Goal: Transaction & Acquisition: Purchase product/service

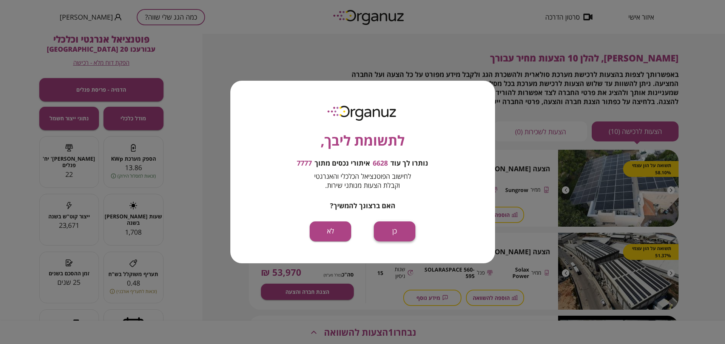
scroll to position [142, 0]
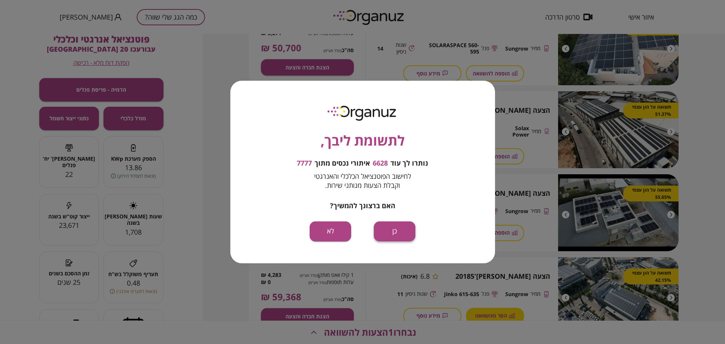
click at [406, 226] on button "כן" at bounding box center [395, 232] width 42 height 20
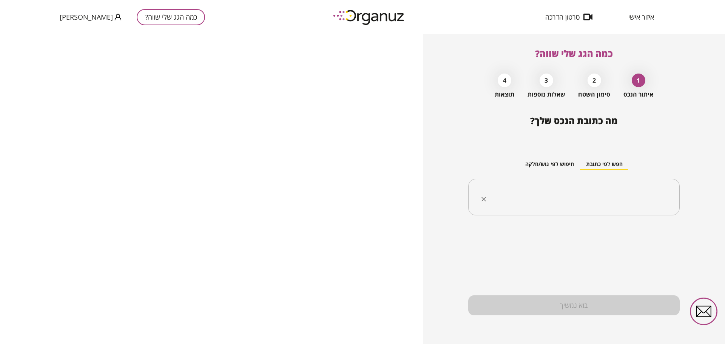
click at [611, 193] on input "text" at bounding box center [577, 197] width 188 height 19
paste input "**********"
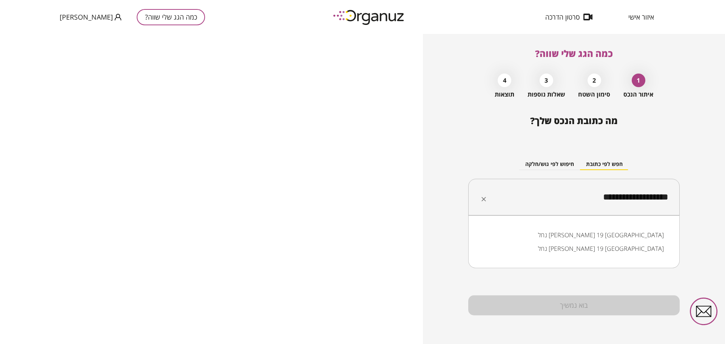
click at [655, 236] on li "נחל [PERSON_NAME] 19 [GEOGRAPHIC_DATA]" at bounding box center [574, 235] width 192 height 14
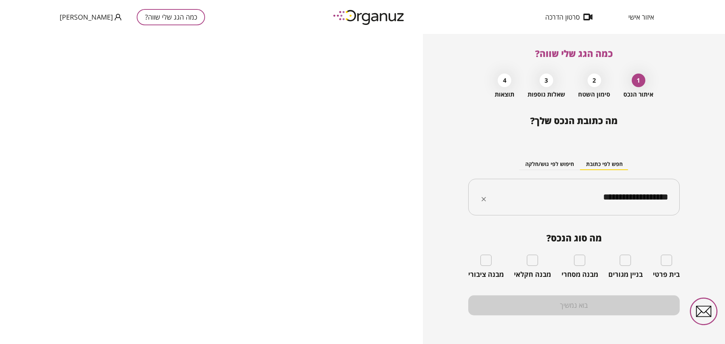
type input "**********"
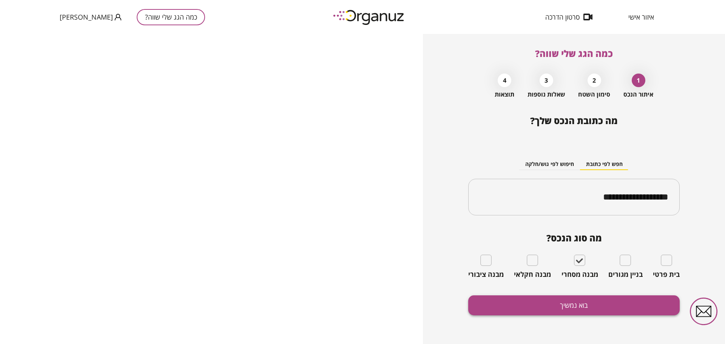
click at [591, 301] on button "בוא נמשיך" at bounding box center [573, 306] width 211 height 20
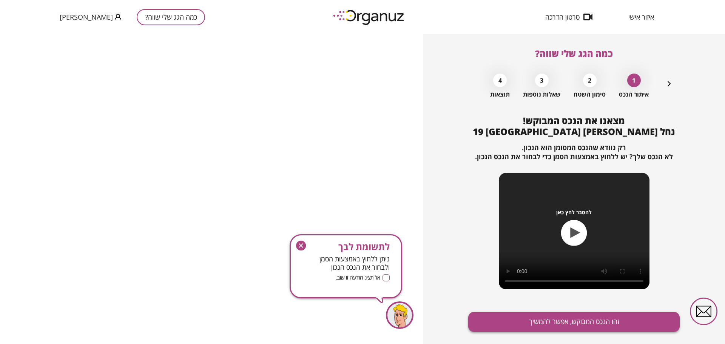
click at [590, 316] on button "זהו הנכס המבוקש, אפשר להמשיך" at bounding box center [573, 322] width 211 height 20
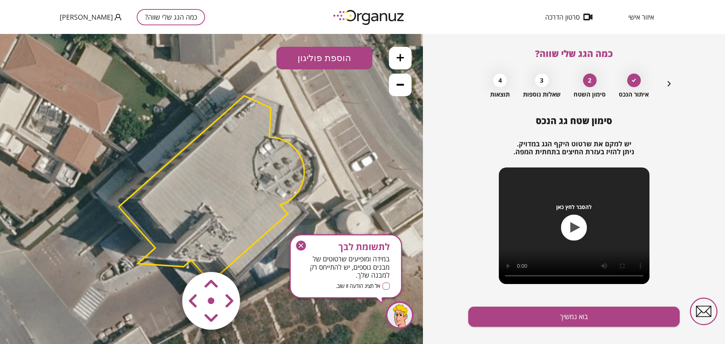
click at [300, 239] on div "לתשומת לבך במידה ומופיעים שרטוטים של מבנים נוספים, יש להתייחס רק למבנה שלך. אל …" at bounding box center [346, 266] width 113 height 64
click at [302, 247] on icon "button" at bounding box center [301, 246] width 5 height 5
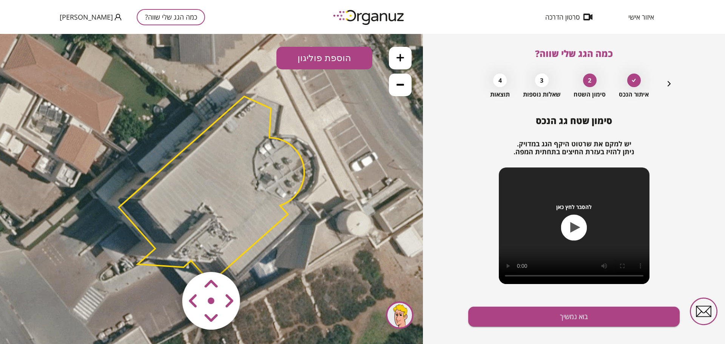
click at [166, 256] on area at bounding box center [166, 256] width 0 height 0
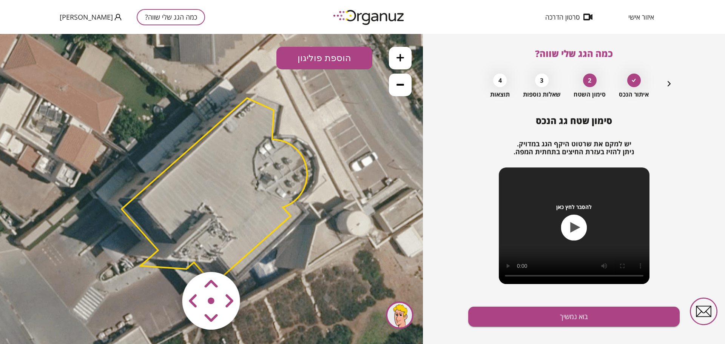
click at [166, 256] on area at bounding box center [166, 256] width 0 height 0
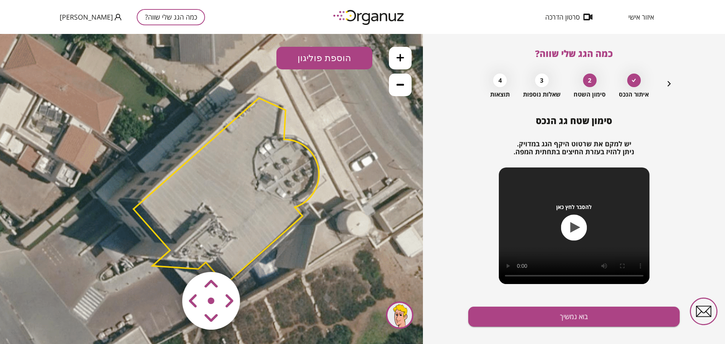
click at [166, 256] on area at bounding box center [166, 256] width 0 height 0
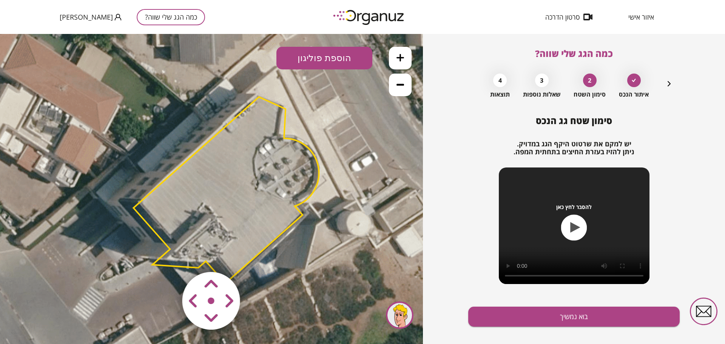
click at [166, 256] on area at bounding box center [166, 256] width 0 height 0
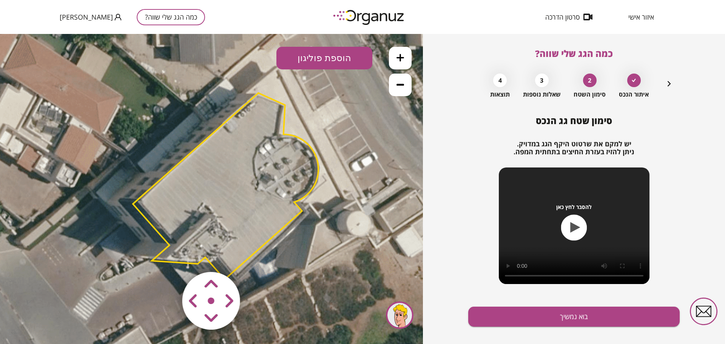
click at [166, 256] on area at bounding box center [166, 256] width 0 height 0
drag, startPoint x: 194, startPoint y: 313, endPoint x: 208, endPoint y: 305, distance: 16.3
click at [166, 256] on area at bounding box center [166, 256] width 0 height 0
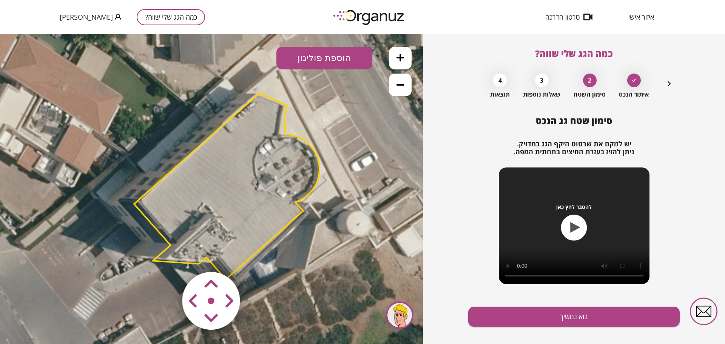
click at [166, 256] on area at bounding box center [166, 256] width 0 height 0
drag, startPoint x: 195, startPoint y: 271, endPoint x: 182, endPoint y: 287, distance: 20.6
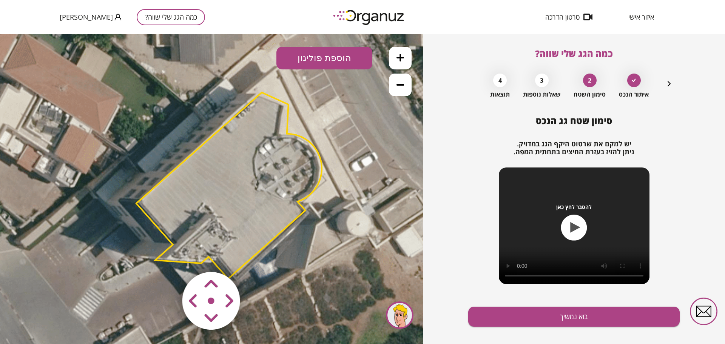
click at [166, 256] on area at bounding box center [166, 256] width 0 height 0
click at [186, 267] on img at bounding box center [211, 301] width 90 height 90
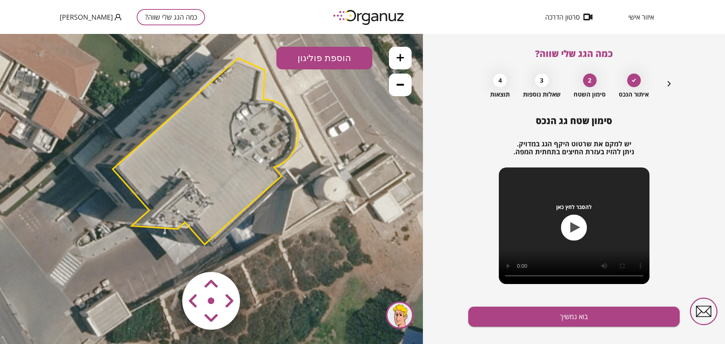
drag, startPoint x: 326, startPoint y: 276, endPoint x: 301, endPoint y: 236, distance: 47.3
click at [301, 237] on icon at bounding box center [190, 157] width 578 height 578
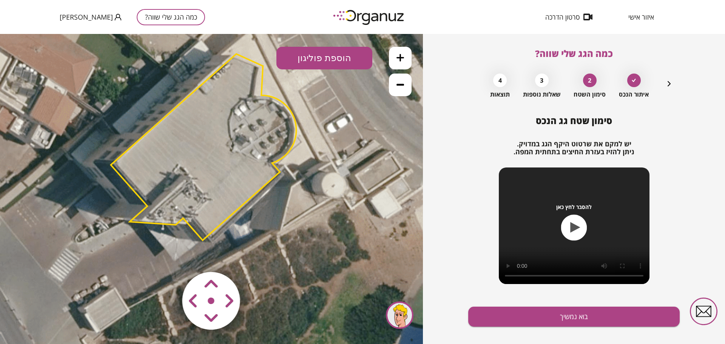
click at [180, 102] on icon at bounding box center [188, 153] width 578 height 578
click at [188, 126] on polygon at bounding box center [203, 147] width 185 height 187
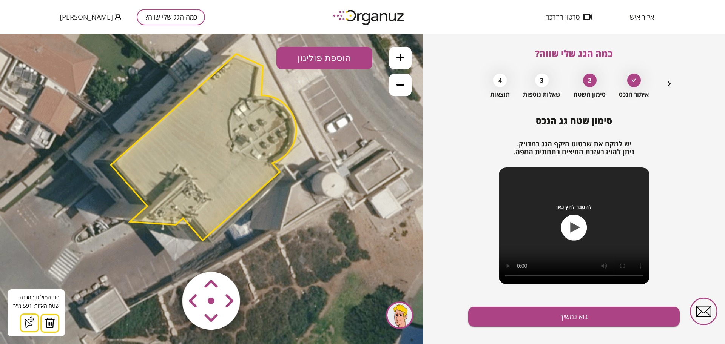
click at [166, 256] on area at bounding box center [166, 256] width 0 height 0
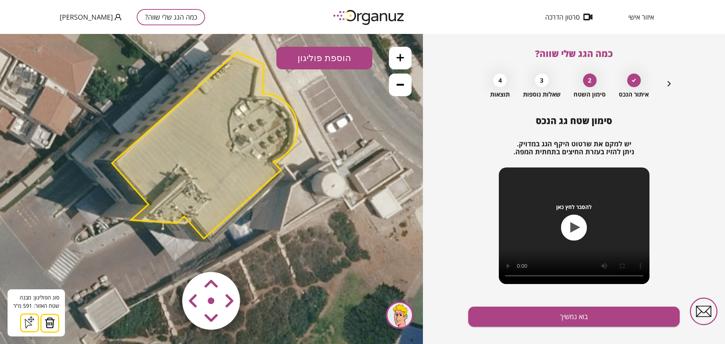
click at [166, 256] on area at bounding box center [166, 256] width 0 height 0
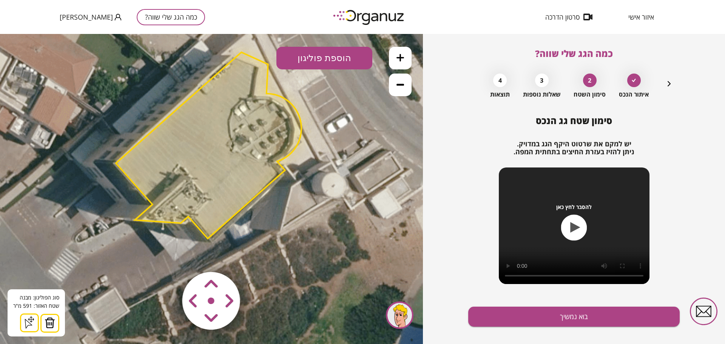
click at [166, 256] on area at bounding box center [166, 256] width 0 height 0
drag, startPoint x: 236, startPoint y: 312, endPoint x: 230, endPoint y: 315, distance: 6.8
click at [166, 256] on area at bounding box center [166, 256] width 0 height 0
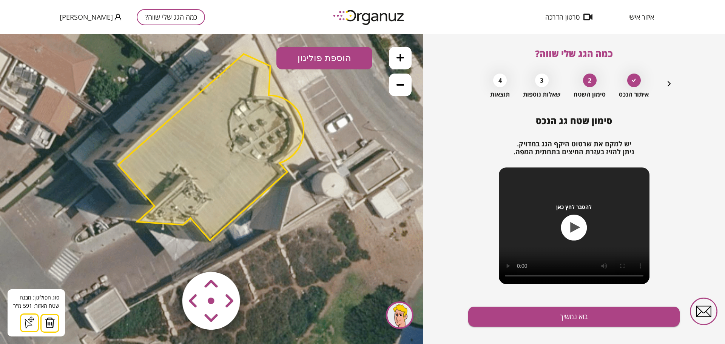
click at [166, 256] on area at bounding box center [166, 256] width 0 height 0
click at [199, 127] on polygon at bounding box center [209, 148] width 185 height 187
drag, startPoint x: 57, startPoint y: 325, endPoint x: 76, endPoint y: 310, distance: 24.2
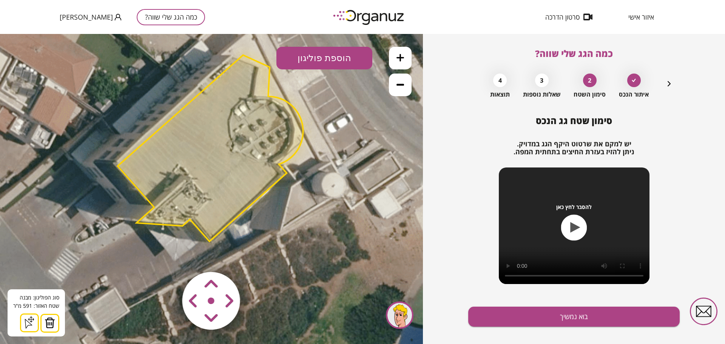
click at [57, 324] on button at bounding box center [49, 323] width 19 height 19
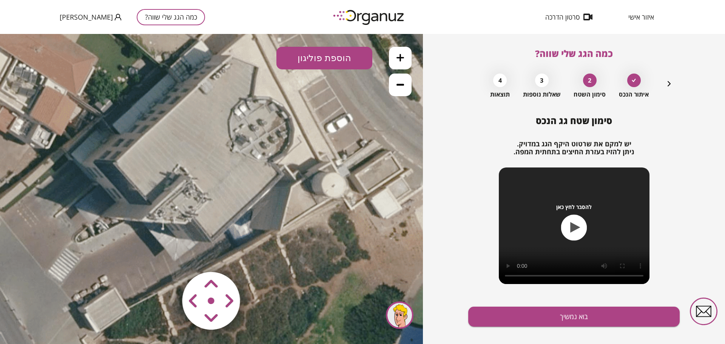
click at [336, 54] on button "הוספת פוליגון" at bounding box center [324, 58] width 96 height 23
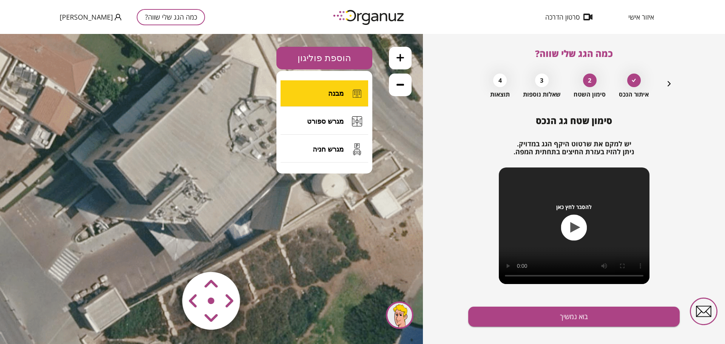
click at [330, 90] on span "מבנה" at bounding box center [335, 93] width 15 height 8
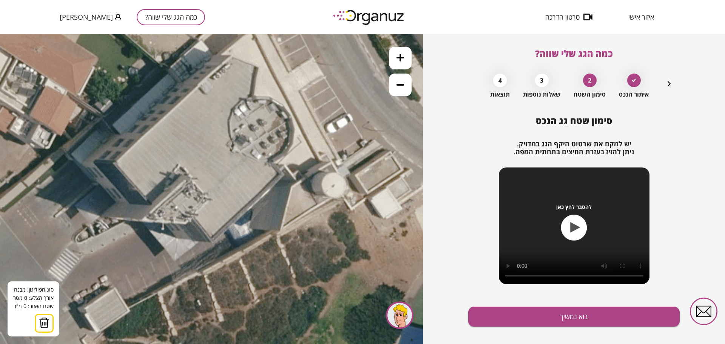
click at [232, 55] on icon at bounding box center [188, 153] width 578 height 578
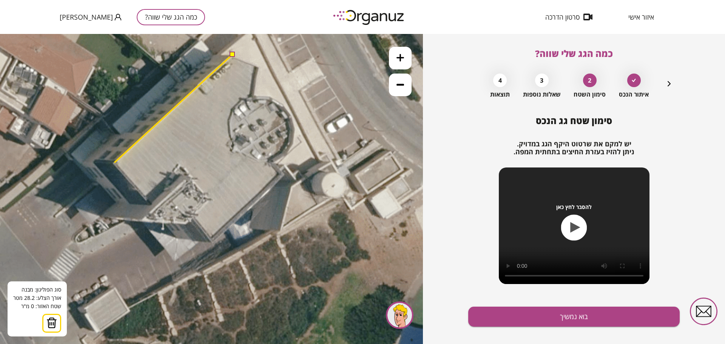
click at [114, 162] on icon at bounding box center [188, 153] width 578 height 578
click at [115, 162] on icon at bounding box center [188, 152] width 578 height 578
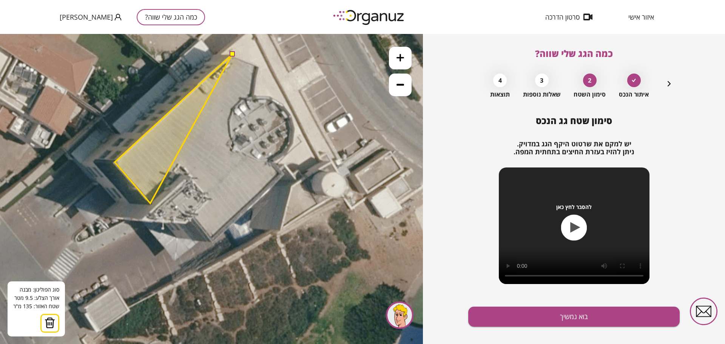
click at [150, 203] on polygon at bounding box center [173, 128] width 117 height 149
click at [157, 208] on polygon at bounding box center [173, 130] width 117 height 153
click at [144, 219] on polygon at bounding box center [173, 136] width 117 height 164
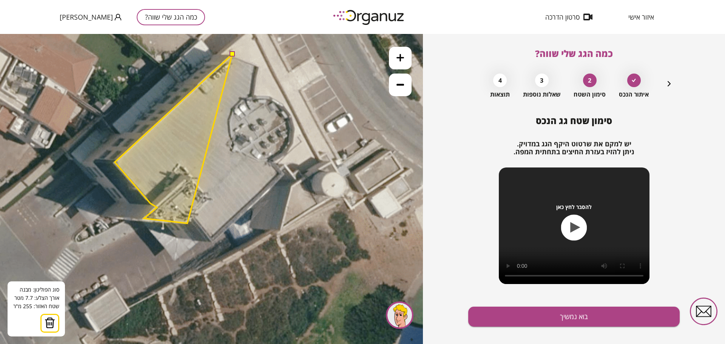
click at [187, 224] on polygon at bounding box center [173, 138] width 117 height 169
click at [193, 217] on polygon at bounding box center [173, 138] width 117 height 169
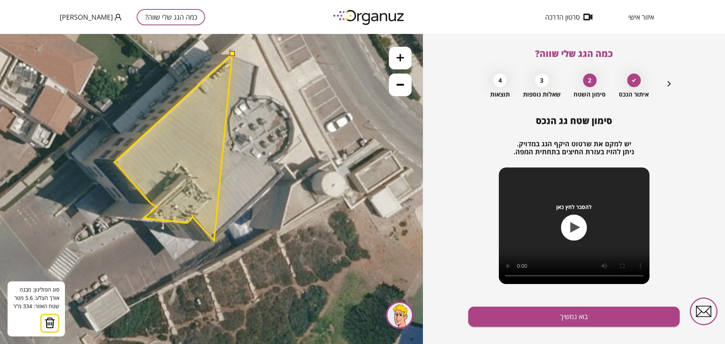
click at [214, 241] on polygon at bounding box center [173, 147] width 117 height 187
click at [213, 241] on polygon at bounding box center [173, 147] width 117 height 187
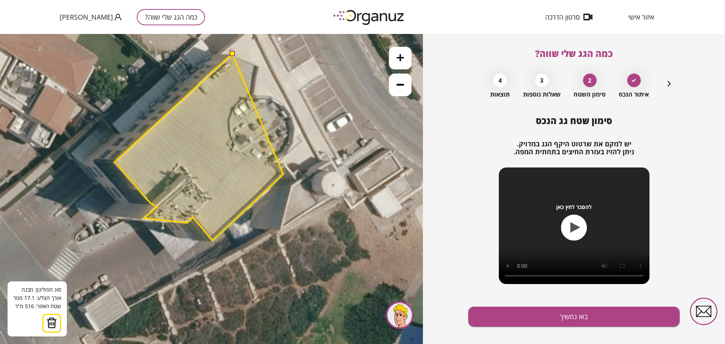
click at [283, 174] on polygon at bounding box center [199, 147] width 168 height 187
click at [277, 166] on polygon at bounding box center [199, 147] width 169 height 187
click at [287, 153] on polygon at bounding box center [201, 147] width 172 height 187
click at [290, 146] on polygon at bounding box center [202, 147] width 175 height 187
click at [294, 140] on polygon at bounding box center [204, 147] width 179 height 187
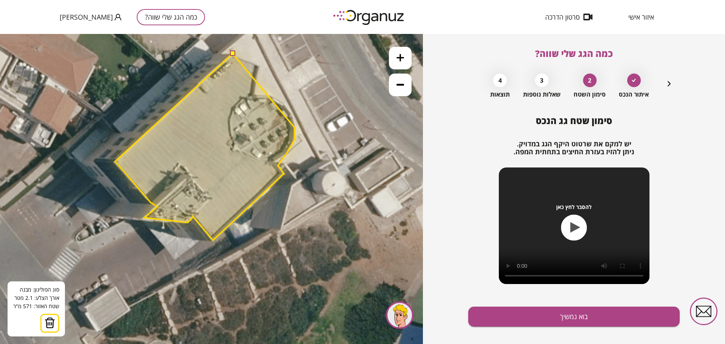
click at [294, 127] on polygon at bounding box center [204, 147] width 179 height 187
click at [293, 119] on polygon at bounding box center [204, 147] width 179 height 187
click at [289, 111] on polygon at bounding box center [204, 147] width 179 height 187
click at [277, 100] on polygon at bounding box center [204, 146] width 179 height 187
click at [264, 96] on polygon at bounding box center [204, 146] width 179 height 187
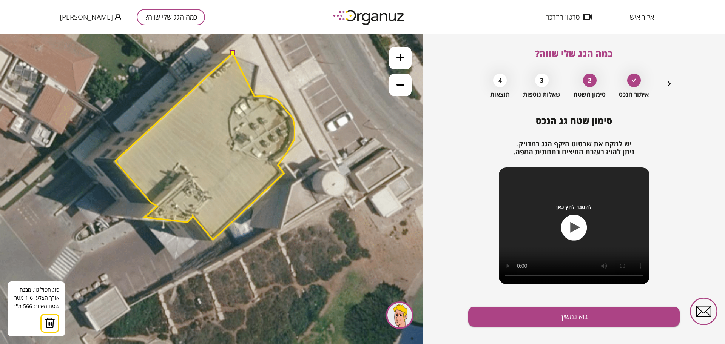
click at [254, 97] on polygon at bounding box center [204, 146] width 179 height 187
click at [259, 65] on polygon at bounding box center [204, 146] width 179 height 187
click at [232, 52] on button at bounding box center [232, 52] width 5 height 5
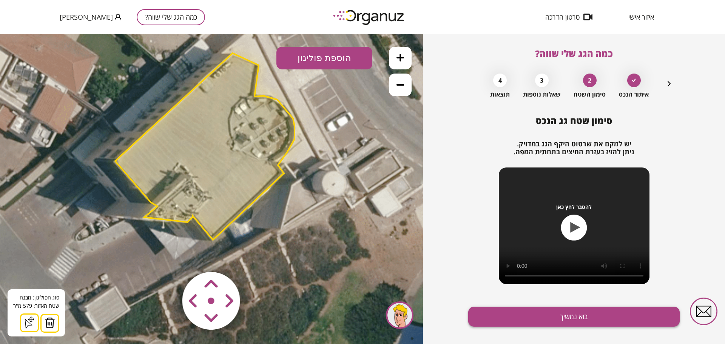
click at [565, 316] on button "בוא נמשיך" at bounding box center [573, 317] width 211 height 20
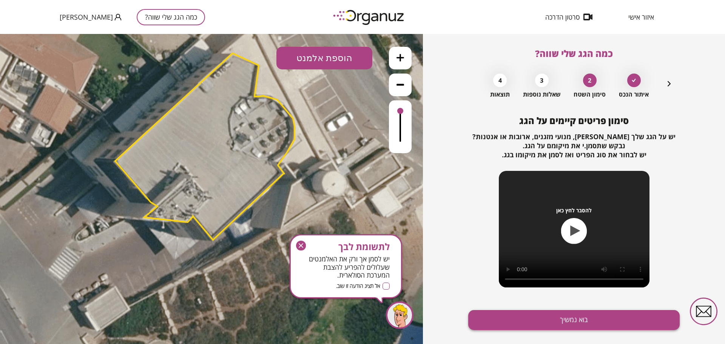
click at [563, 321] on button "בוא נמשיך" at bounding box center [573, 320] width 211 height 20
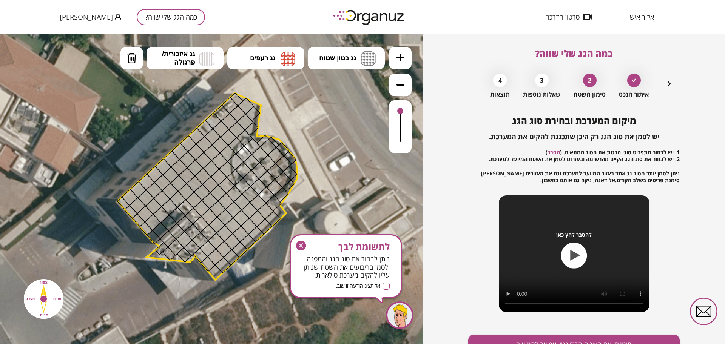
drag, startPoint x: 336, startPoint y: 157, endPoint x: 339, endPoint y: 197, distance: 40.1
click at [339, 197] on icon at bounding box center [190, 191] width 578 height 578
click at [395, 62] on button at bounding box center [400, 58] width 23 height 23
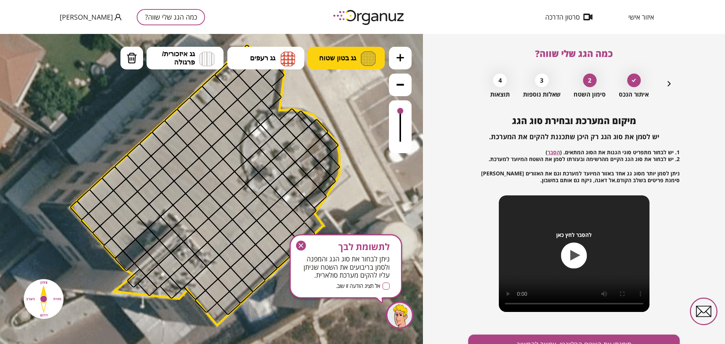
click at [341, 63] on button "גג בטון שטוח" at bounding box center [346, 58] width 77 height 23
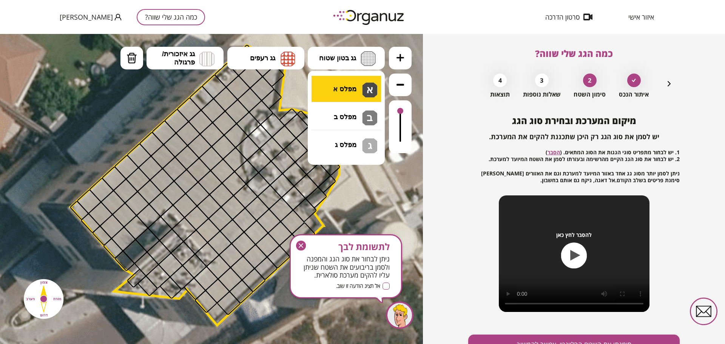
click at [344, 87] on div ".st0 { fill: #FFFFFF; } א" at bounding box center [211, 189] width 423 height 310
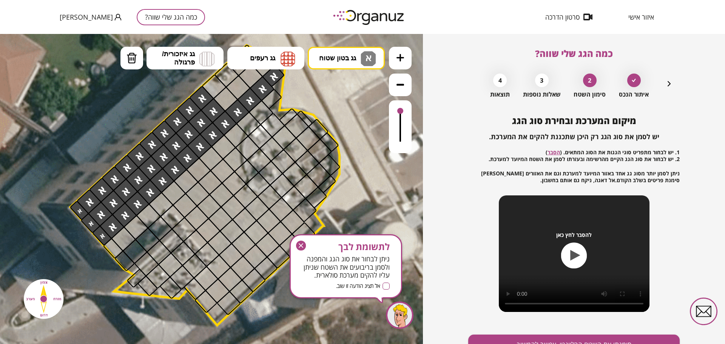
drag, startPoint x: 274, startPoint y: 79, endPoint x: 64, endPoint y: 208, distance: 246.2
click at [62, 215] on div ".st0 { fill: #FFFFFF; }" at bounding box center [180, 192] width 866 height 866
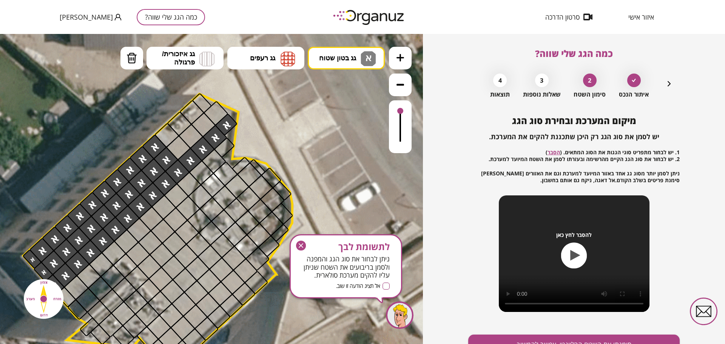
drag, startPoint x: 113, startPoint y: 114, endPoint x: 66, endPoint y: 162, distance: 67.3
click at [65, 162] on icon at bounding box center [132, 240] width 866 height 866
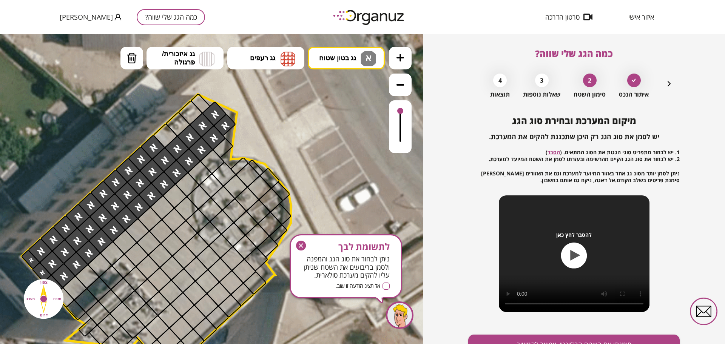
drag, startPoint x: 166, startPoint y: 150, endPoint x: 210, endPoint y: 108, distance: 60.9
drag, startPoint x: 198, startPoint y: 102, endPoint x: 160, endPoint y: 148, distance: 59.5
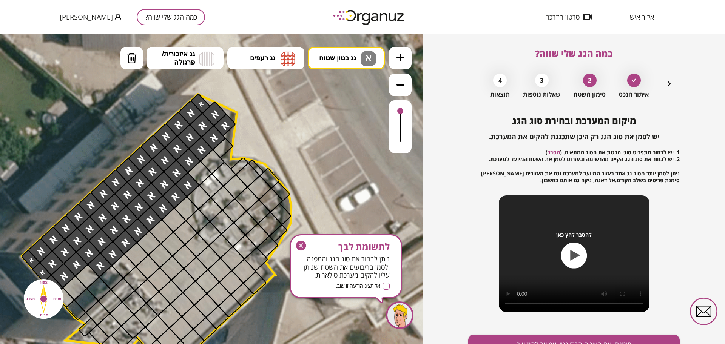
drag, startPoint x: 185, startPoint y: 181, endPoint x: 134, endPoint y: 236, distance: 75.1
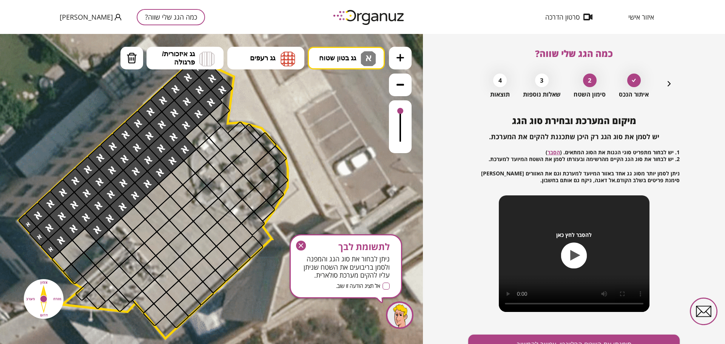
drag, startPoint x: 289, startPoint y: 143, endPoint x: 283, endPoint y: 108, distance: 35.7
click at [284, 109] on icon at bounding box center [128, 205] width 866 height 866
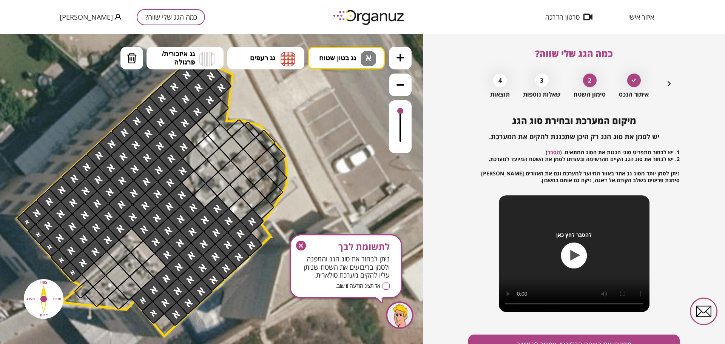
drag, startPoint x: 85, startPoint y: 229, endPoint x: 210, endPoint y: 239, distance: 125.0
click at [307, 240] on div "לתשומת לבך ניתן לבחור את סוג הגג והמפנה ולסמן בריבועים את השטח שניתן עליו להקים…" at bounding box center [346, 266] width 113 height 64
click at [305, 244] on icon "button" at bounding box center [301, 246] width 10 height 10
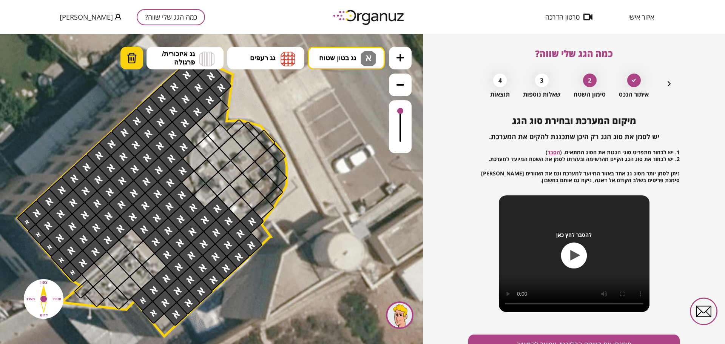
click at [127, 59] on img at bounding box center [131, 57] width 11 height 11
click at [215, 210] on div at bounding box center [216, 208] width 25 height 25
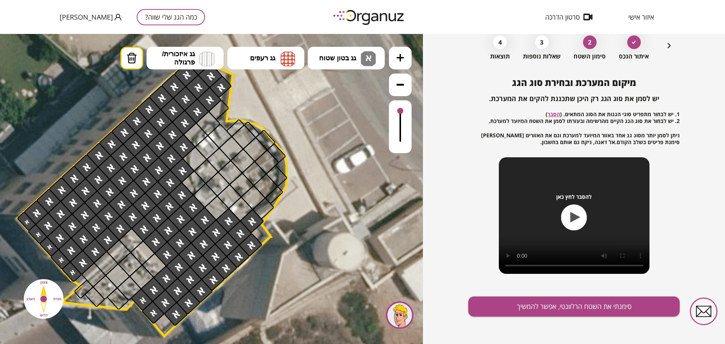
scroll to position [39, 0]
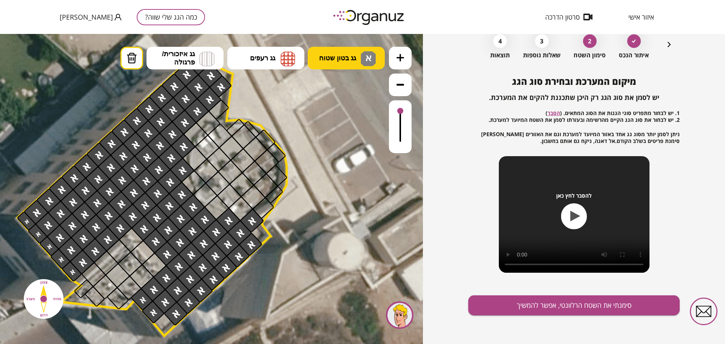
click at [337, 69] on ul "גג בטון שטוח א מפלס א א מפלס ב ב מפלס ג ג גג רעפים רעפים צפון" at bounding box center [252, 59] width 265 height 25
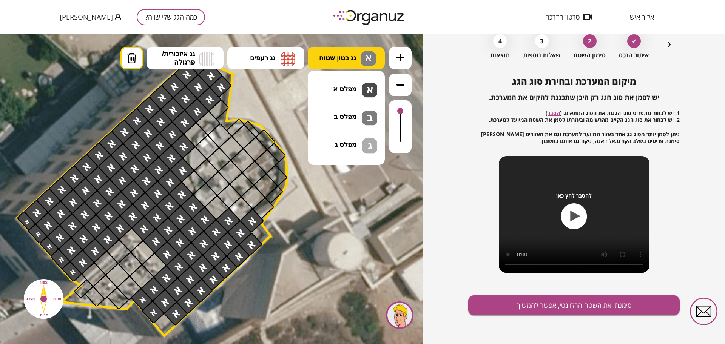
click at [345, 61] on span "גג בטון שטוח" at bounding box center [337, 58] width 37 height 8
click at [345, 92] on div ".st0 { fill: #FFFFFF; } א" at bounding box center [211, 189] width 423 height 310
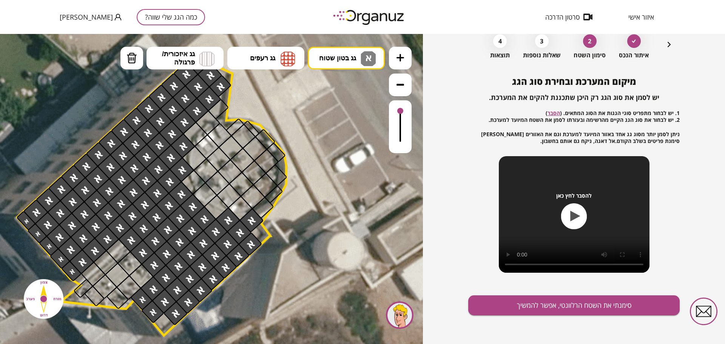
drag, startPoint x: 165, startPoint y: 261, endPoint x: 123, endPoint y: 231, distance: 51.4
click at [509, 303] on button "סימנתי את השטח הרלוונטי, אפשר להמשיך" at bounding box center [573, 306] width 211 height 20
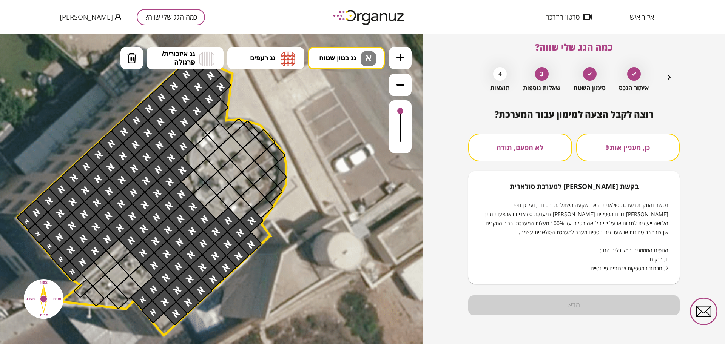
scroll to position [6, 0]
click at [518, 143] on button "לא הפעם, תודה" at bounding box center [520, 148] width 104 height 28
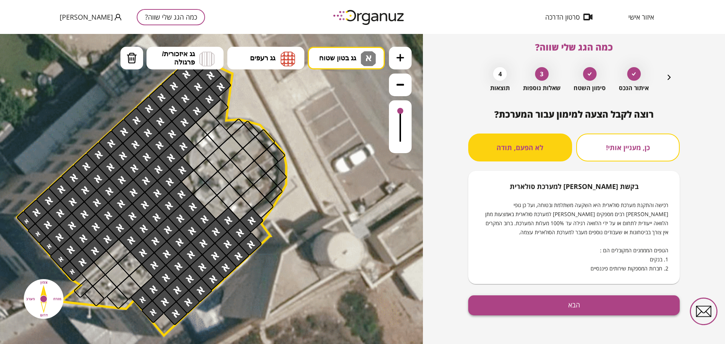
click at [588, 314] on button "הבא" at bounding box center [573, 306] width 211 height 20
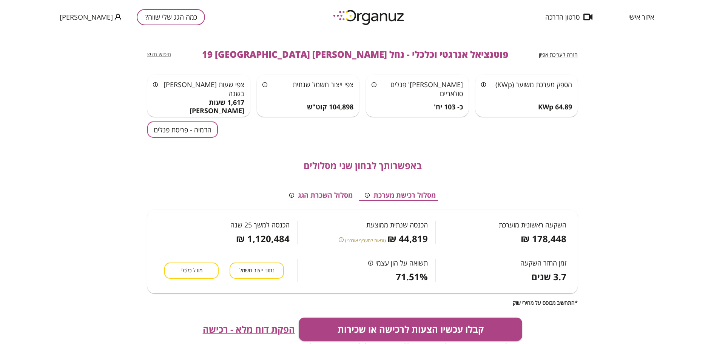
click at [207, 125] on button "הדמיה - פריסת פנלים" at bounding box center [182, 130] width 71 height 16
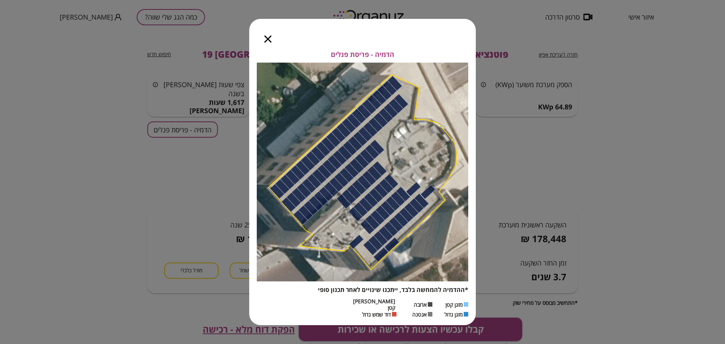
click at [270, 43] on icon "button" at bounding box center [267, 38] width 7 height 7
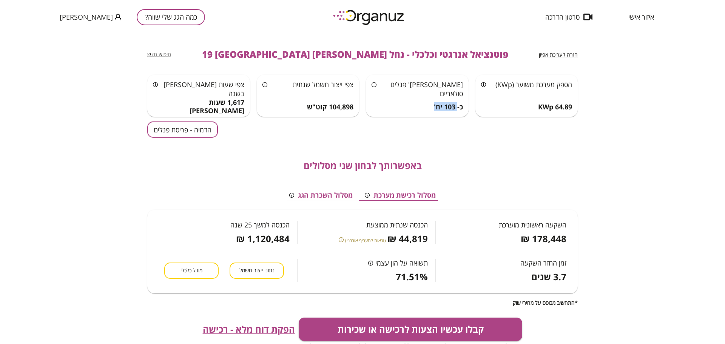
drag, startPoint x: 434, startPoint y: 108, endPoint x: 458, endPoint y: 105, distance: 24.0
click at [458, 105] on div "כ- 103 יח'" at bounding box center [417, 107] width 91 height 8
click at [570, 51] on span "חזרה לעריכת אפיון" at bounding box center [558, 54] width 39 height 7
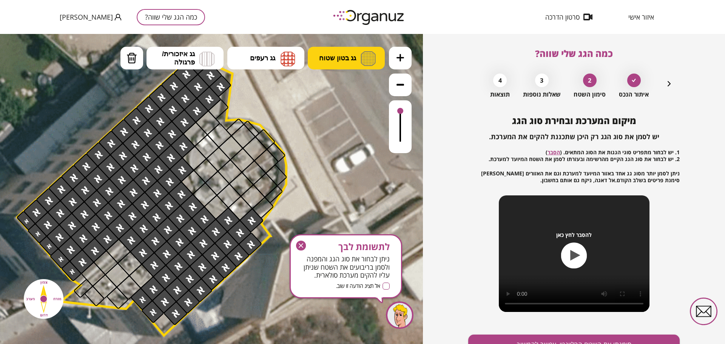
click at [331, 54] on span "גג בטון שטוח" at bounding box center [337, 58] width 37 height 8
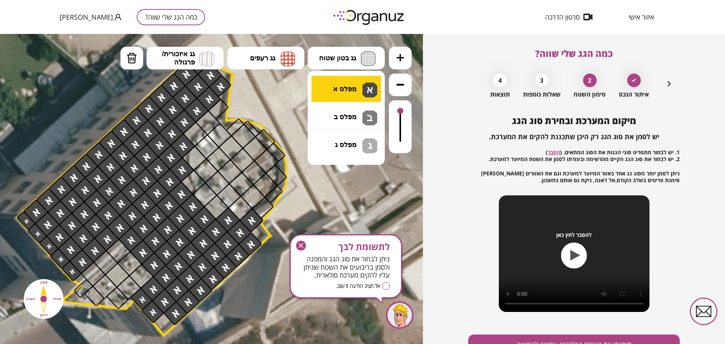
click at [345, 85] on div ".st0 { fill: #FFFFFF; } 10" at bounding box center [211, 189] width 423 height 310
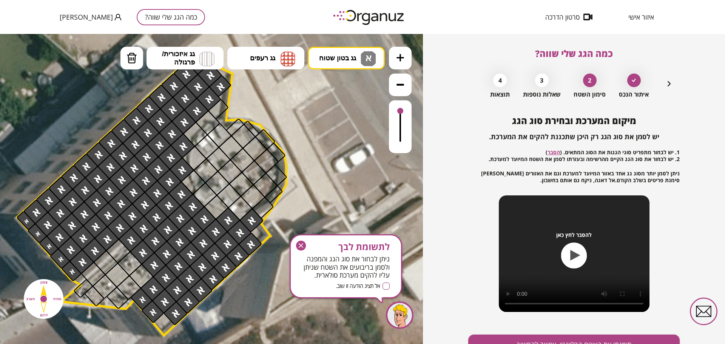
click at [194, 133] on div at bounding box center [195, 134] width 25 height 25
click at [217, 106] on div at bounding box center [218, 109] width 21 height 21
click at [311, 244] on span "לתשומת לבך" at bounding box center [346, 247] width 88 height 11
click at [301, 243] on icon "button" at bounding box center [301, 246] width 10 height 10
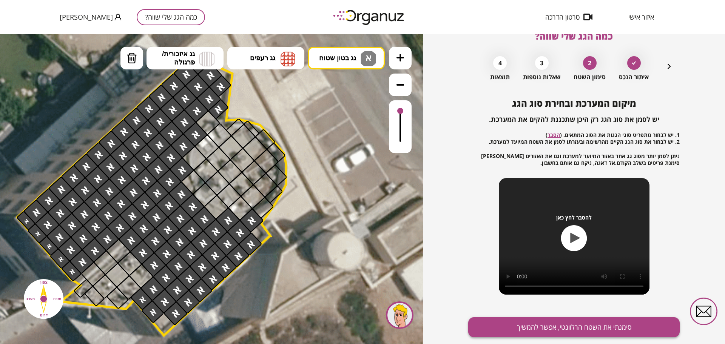
scroll to position [39, 0]
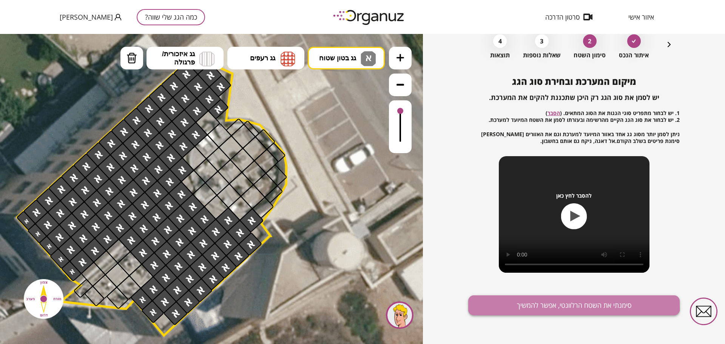
click at [533, 303] on button "סימנתי את השטח הרלוונטי, אפשר להמשיך" at bounding box center [573, 306] width 211 height 20
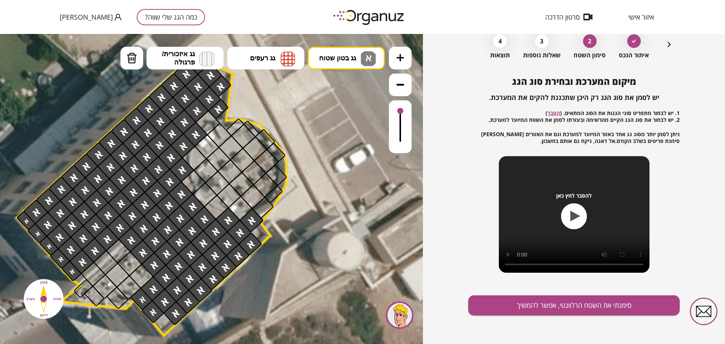
scroll to position [6, 0]
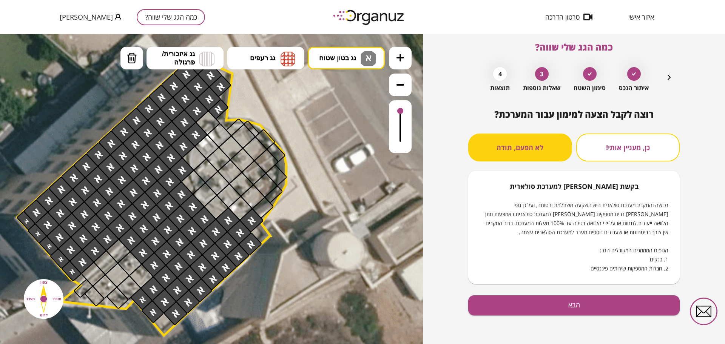
click at [549, 292] on div "רוצה לקבל הצעה למימון עבור המערכת? כן, מעניין אותי! לא הפעם, תודה בקשת [PERSON_…" at bounding box center [573, 226] width 211 height 235
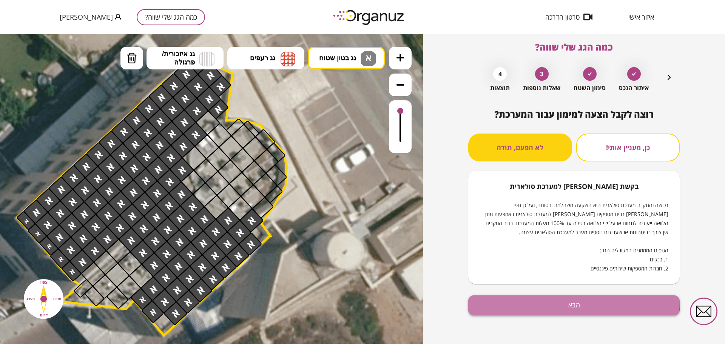
click at [550, 301] on button "הבא" at bounding box center [573, 306] width 211 height 20
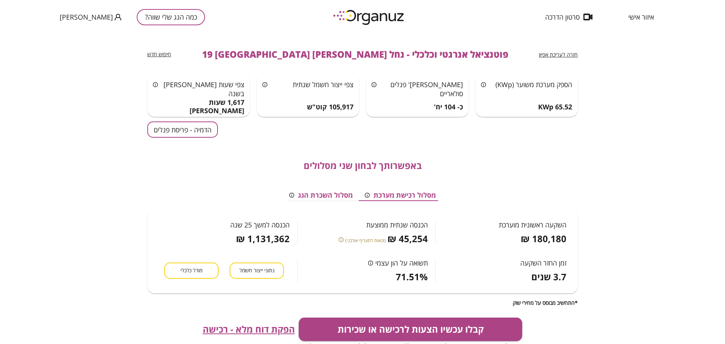
click at [182, 126] on button "הדמיה - פריסת פנלים" at bounding box center [182, 130] width 71 height 16
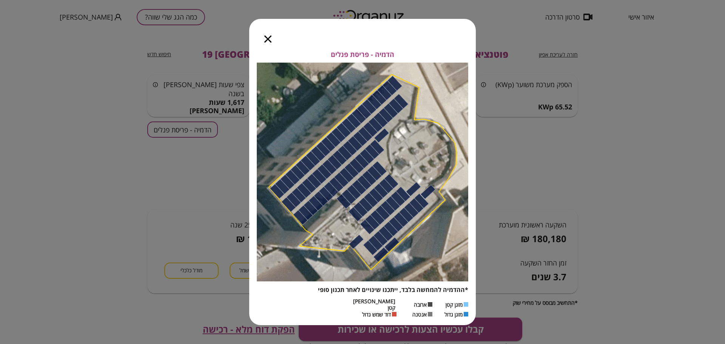
click at [266, 42] on icon "button" at bounding box center [267, 38] width 7 height 7
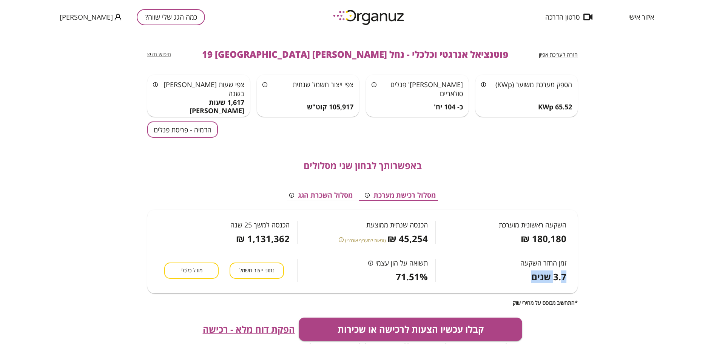
drag, startPoint x: 528, startPoint y: 278, endPoint x: 564, endPoint y: 277, distance: 36.2
click at [564, 277] on div "3.7 שנים" at bounding box center [543, 277] width 46 height 11
click at [540, 282] on span "3.7 שנים" at bounding box center [548, 277] width 35 height 11
click at [538, 274] on span "3.7 שנים" at bounding box center [548, 277] width 35 height 11
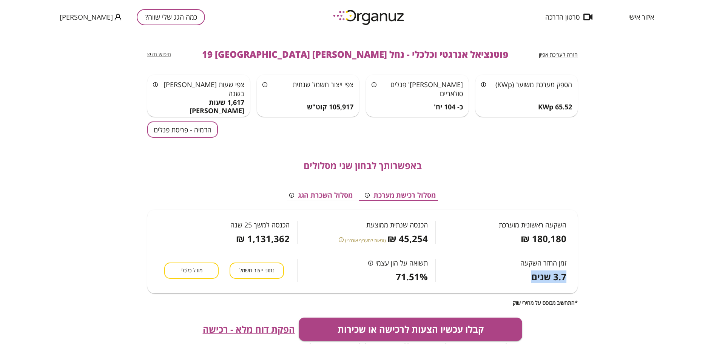
click at [538, 274] on span "3.7 שנים" at bounding box center [548, 277] width 35 height 11
click at [190, 128] on button "הדמיה - פריסת פנלים" at bounding box center [182, 130] width 71 height 16
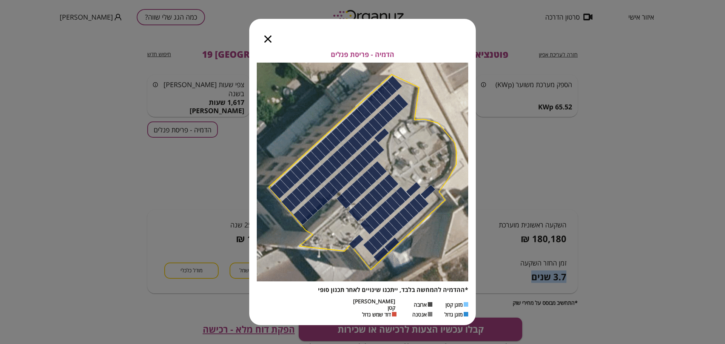
click at [266, 43] on icon "button" at bounding box center [267, 38] width 7 height 7
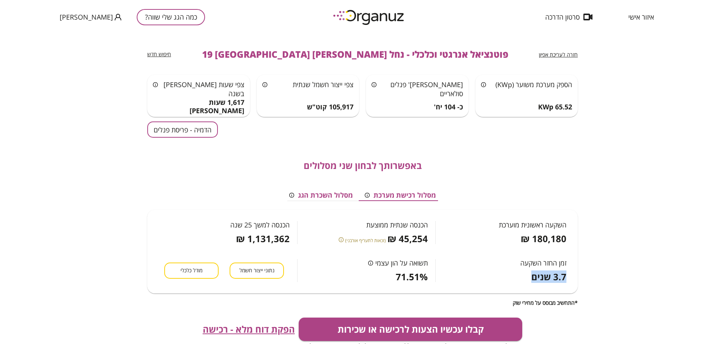
click at [190, 273] on span "מודל כלכלי" at bounding box center [191, 270] width 22 height 7
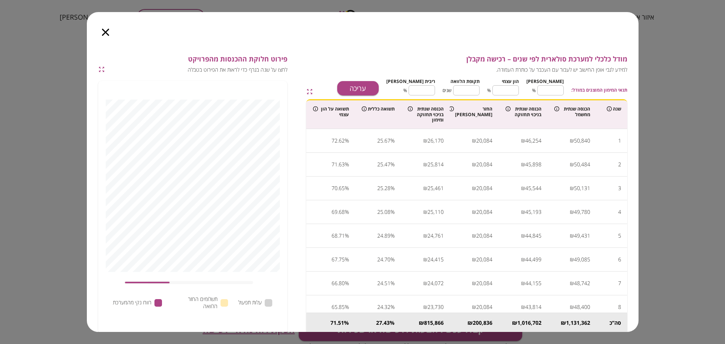
click at [387, 80] on div "תנאי המימון המוצגים במודל: [PERSON_NAME] ** ​ % הון עצמי ** ​ % תקופת הלוואה **…" at bounding box center [474, 85] width 305 height 19
click at [379, 85] on button "עריכה" at bounding box center [358, 88] width 42 height 14
click at [558, 89] on input "**" at bounding box center [550, 90] width 26 height 20
click at [558, 88] on input "**" at bounding box center [550, 90] width 26 height 20
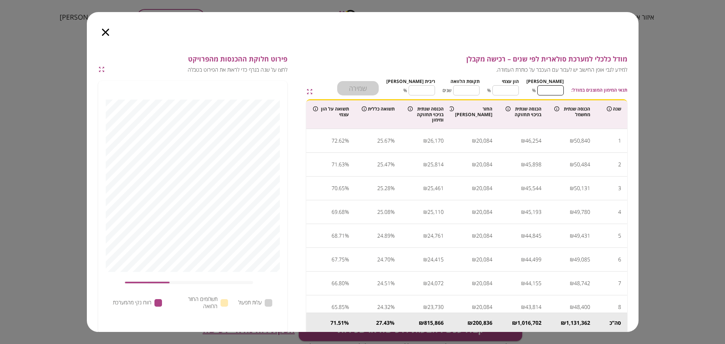
click at [558, 88] on input "**" at bounding box center [550, 90] width 26 height 20
type input "*"
type input "***"
type input "*"
click at [473, 90] on input "**" at bounding box center [466, 90] width 26 height 20
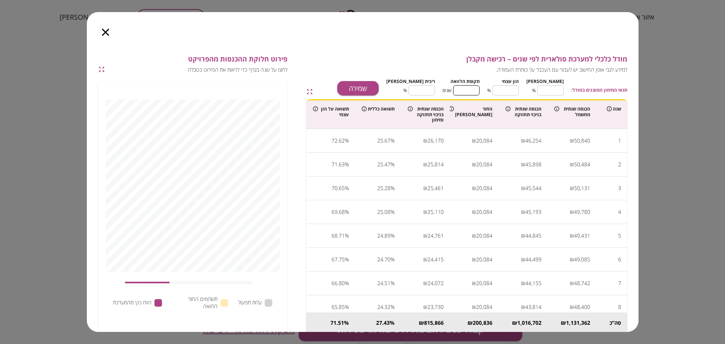
click at [473, 90] on input "**" at bounding box center [466, 90] width 26 height 20
type input "*"
click at [432, 86] on input "****" at bounding box center [421, 90] width 26 height 20
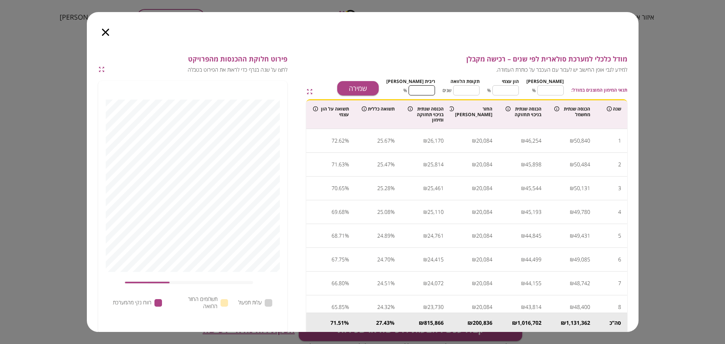
click at [432, 86] on input "****" at bounding box center [421, 90] width 26 height 20
click at [379, 83] on button "שמירה" at bounding box center [358, 88] width 42 height 14
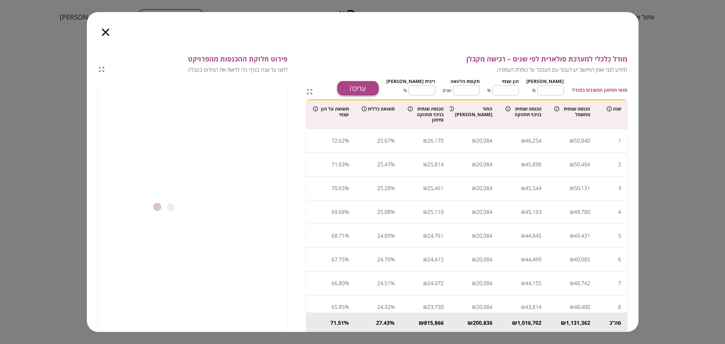
type input "****"
click at [106, 33] on icon "button" at bounding box center [105, 32] width 7 height 7
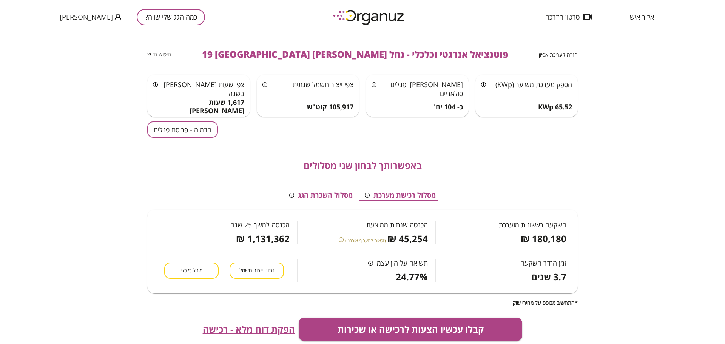
click at [199, 135] on button "הדמיה - פריסת פנלים" at bounding box center [182, 130] width 71 height 16
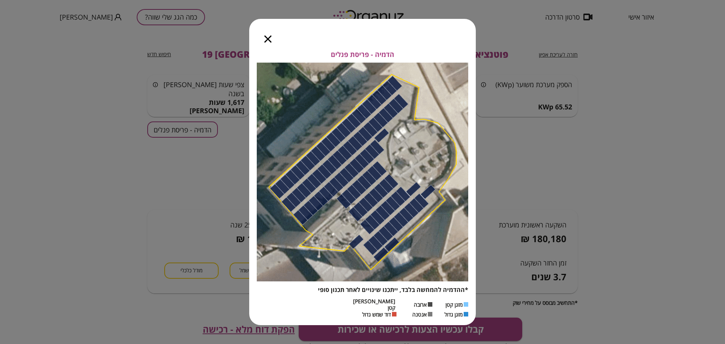
click at [268, 46] on div at bounding box center [267, 35] width 37 height 32
click at [268, 41] on icon "button" at bounding box center [267, 38] width 7 height 7
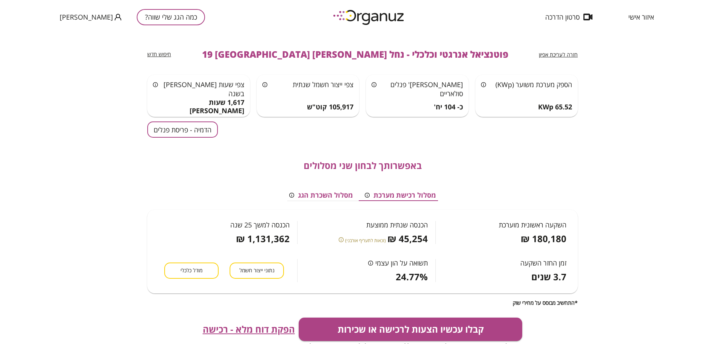
click at [246, 331] on span "הפקת דוח מלא - רכישה" at bounding box center [249, 329] width 92 height 11
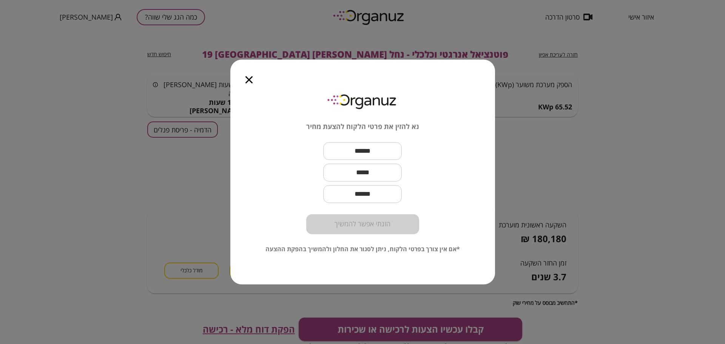
click at [381, 150] on input "text" at bounding box center [362, 151] width 79 height 22
click at [363, 148] on input "text" at bounding box center [362, 151] width 79 height 22
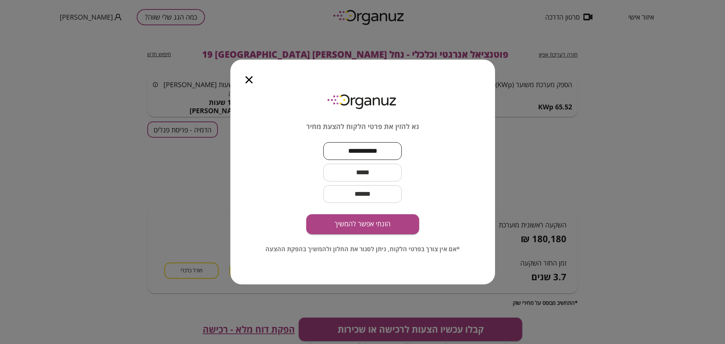
type input "**********"
click at [376, 176] on input "text" at bounding box center [362, 173] width 79 height 22
type input "**********"
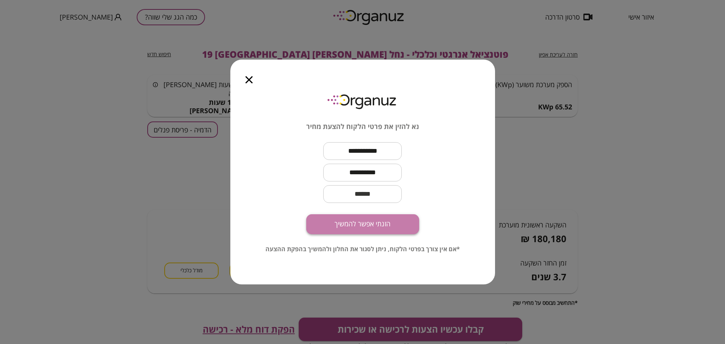
click at [384, 223] on button "הזנתי אפשר להמשיך" at bounding box center [362, 224] width 113 height 20
